Goal: Find specific page/section: Find specific page/section

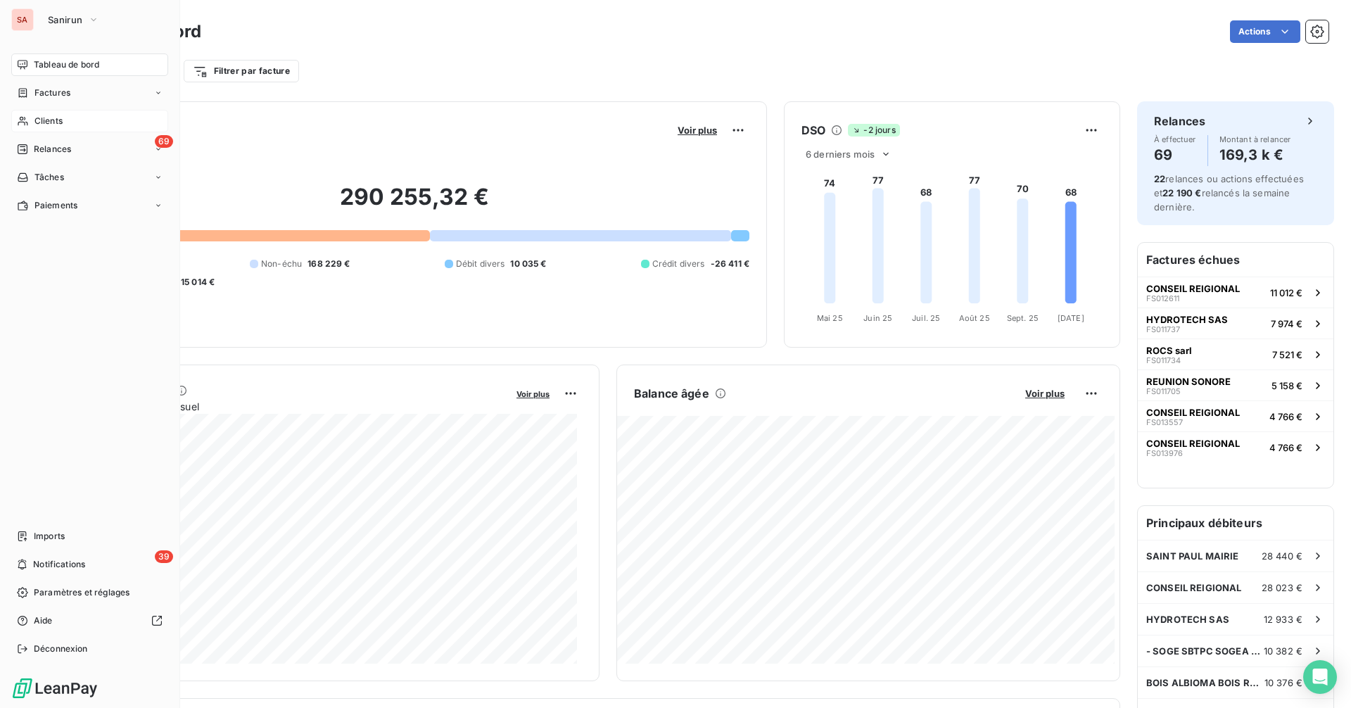
click at [45, 119] on span "Clients" at bounding box center [48, 121] width 28 height 13
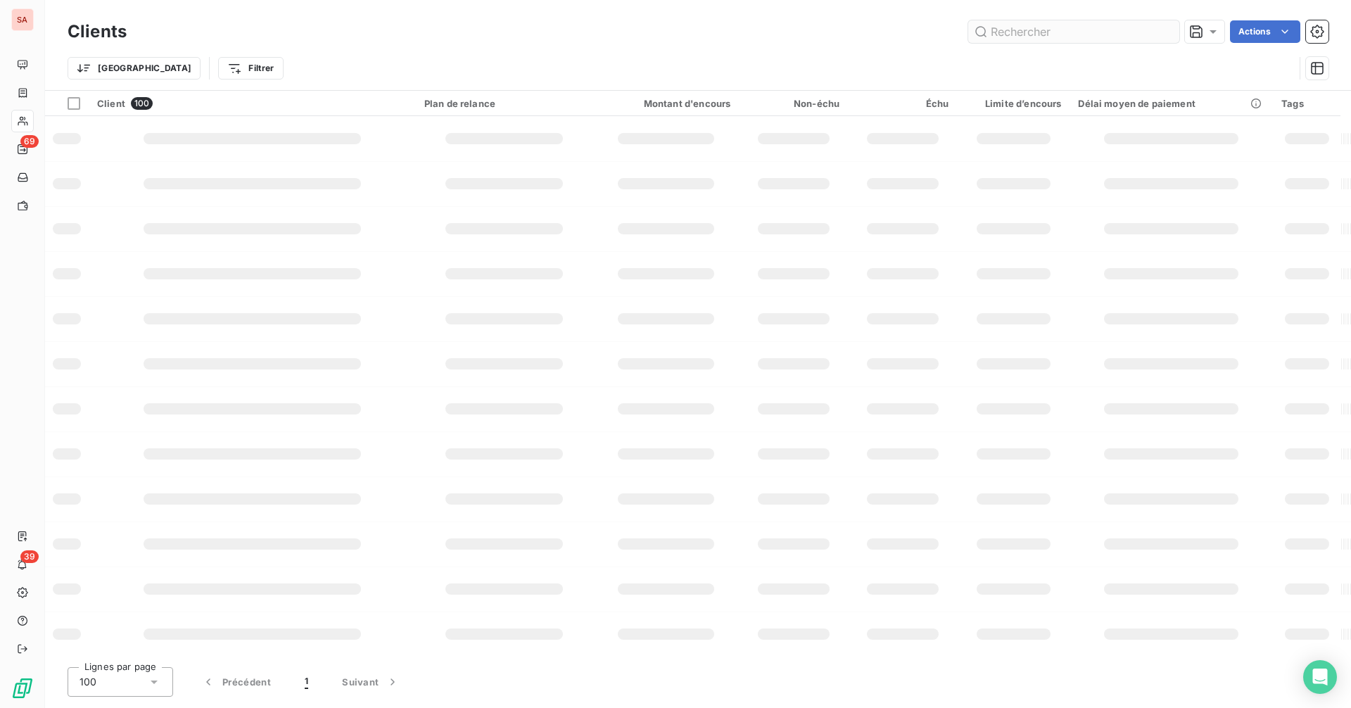
click at [1087, 37] on input "text" at bounding box center [1073, 31] width 211 height 23
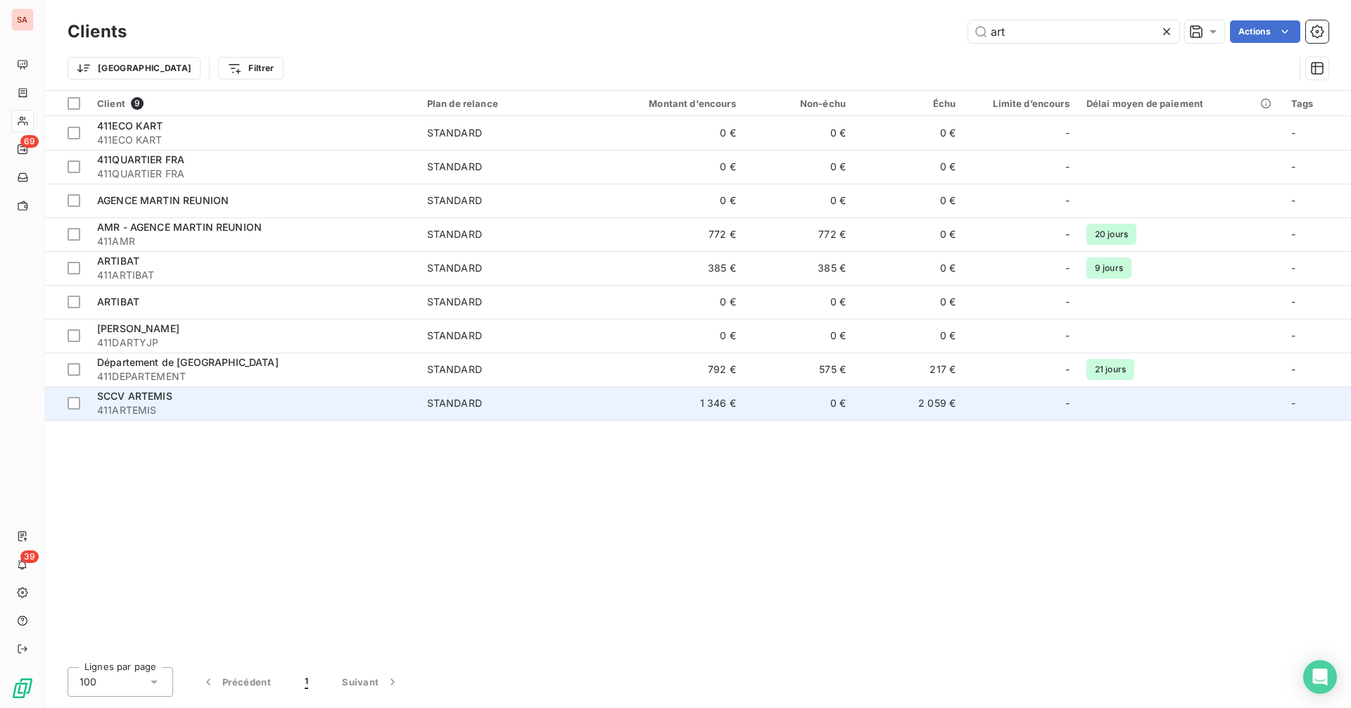
type input "art"
click at [170, 402] on div "SCCV ARTEMIS" at bounding box center [253, 396] width 313 height 14
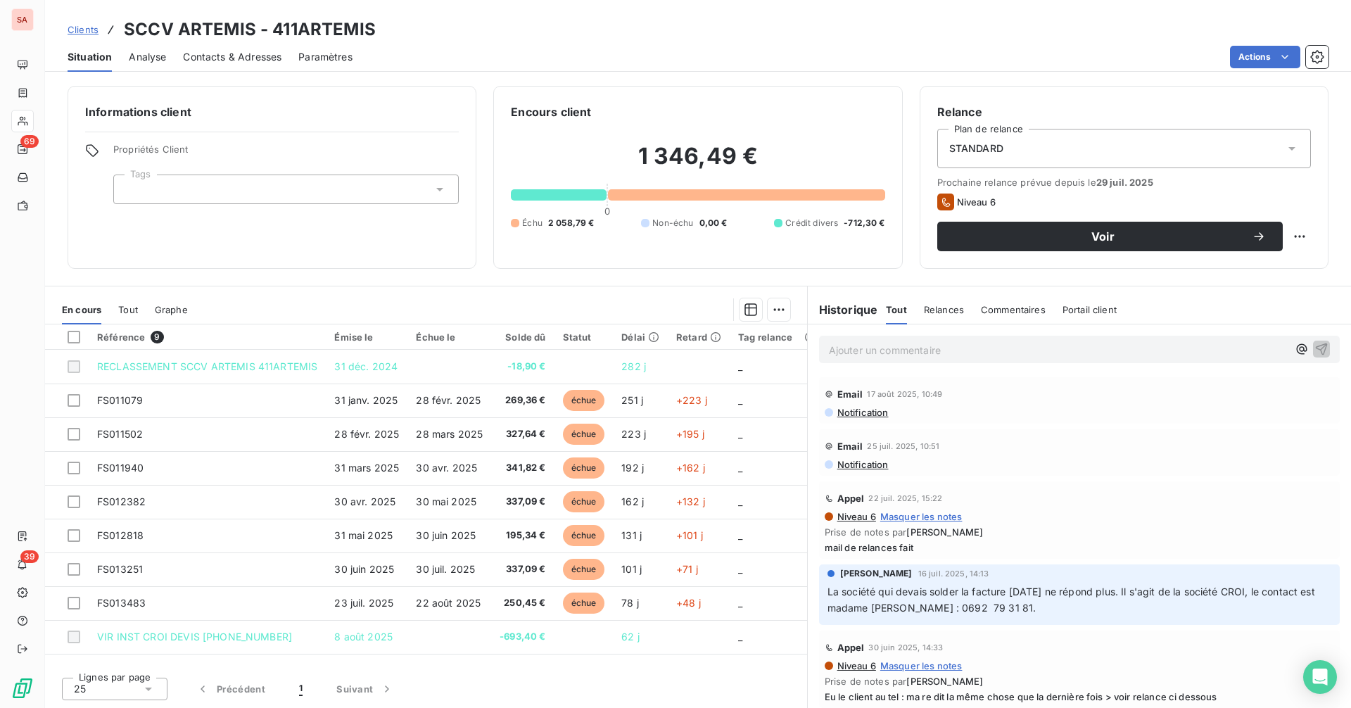
click at [222, 60] on span "Contacts & Adresses" at bounding box center [232, 57] width 98 height 14
